Goal: Task Accomplishment & Management: Complete application form

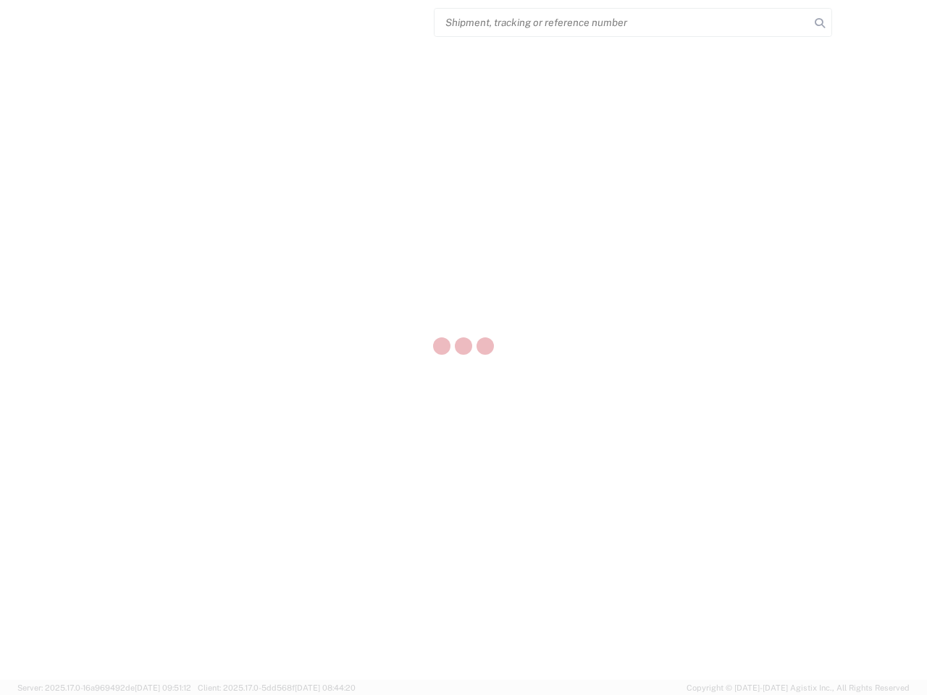
select select "US"
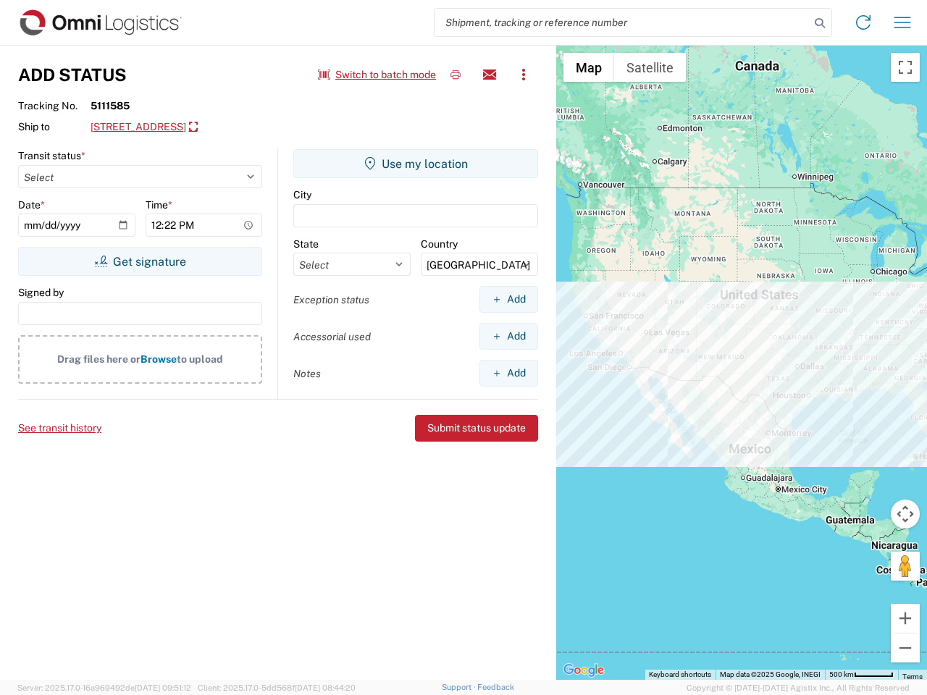
click at [622, 22] on input "search" at bounding box center [621, 23] width 375 height 28
click at [820, 23] on icon at bounding box center [819, 23] width 20 height 20
click at [863, 22] on icon at bounding box center [862, 22] width 23 height 23
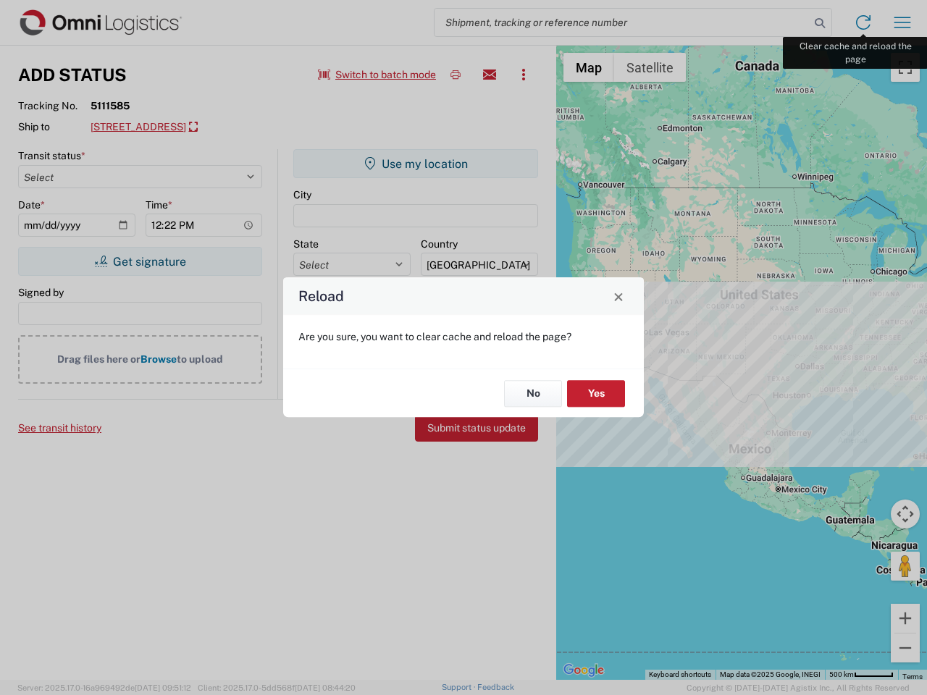
click at [902, 22] on div "Reload Are you sure, you want to clear cache and reload the page? No Yes" at bounding box center [463, 347] width 927 height 695
click at [377, 75] on div "Reload Are you sure, you want to clear cache and reload the page? No Yes" at bounding box center [463, 347] width 927 height 695
click at [455, 75] on div "Reload Are you sure, you want to clear cache and reload the page? No Yes" at bounding box center [463, 347] width 927 height 695
click at [489, 75] on div "Reload Are you sure, you want to clear cache and reload the page? No Yes" at bounding box center [463, 347] width 927 height 695
click at [523, 75] on div "Reload Are you sure, you want to clear cache and reload the page? No Yes" at bounding box center [463, 347] width 927 height 695
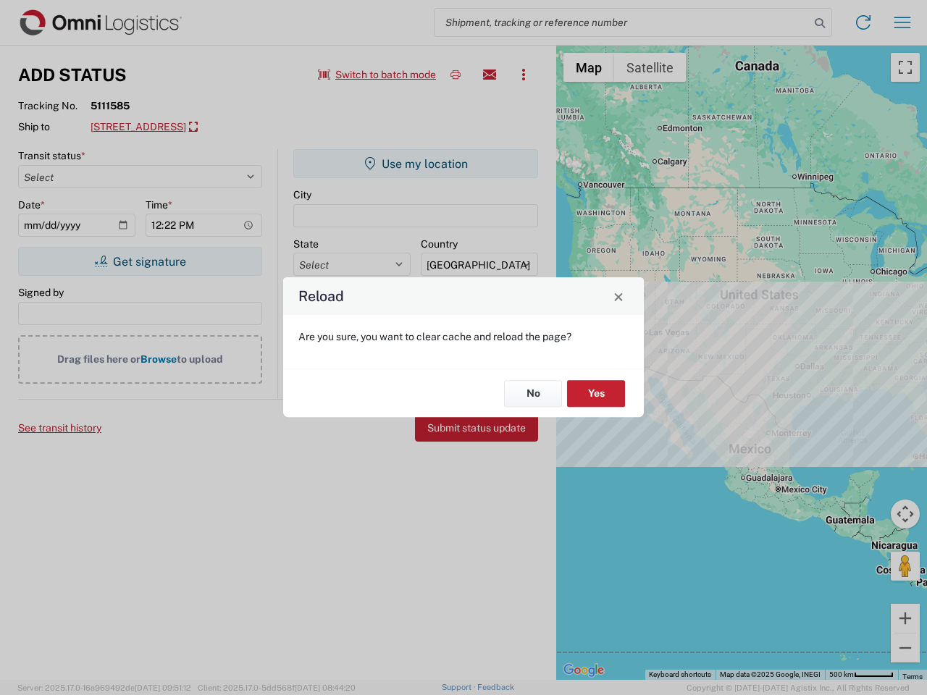
click at [222, 127] on div "Reload Are you sure, you want to clear cache and reload the page? No Yes" at bounding box center [463, 347] width 927 height 695
click at [140, 261] on div "Reload Are you sure, you want to clear cache and reload the page? No Yes" at bounding box center [463, 347] width 927 height 695
